Goal: Check status

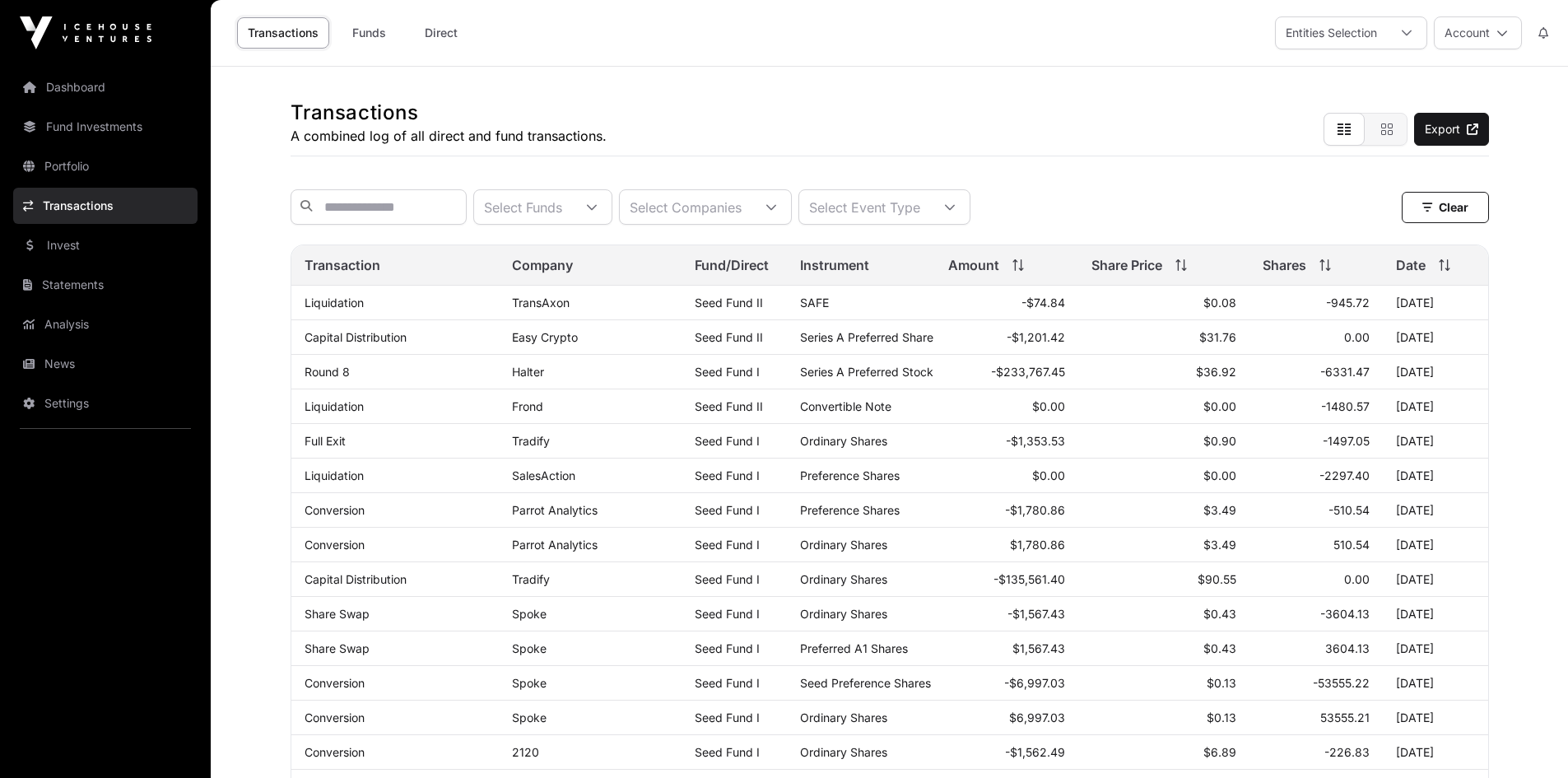
click at [1509, 359] on div "Transactions A combined log of all direct and fund transactions. Export Select …" at bounding box center [889, 729] width 1264 height 1326
click at [250, 105] on main "Transactions A combined log of all direct and fund transactions. Export Select …" at bounding box center [889, 789] width 1357 height 1445
click at [779, 131] on div "Transactions A combined log of all direct and fund transactions. Export" at bounding box center [889, 111] width 1198 height 89
